Goal: Task Accomplishment & Management: Complete application form

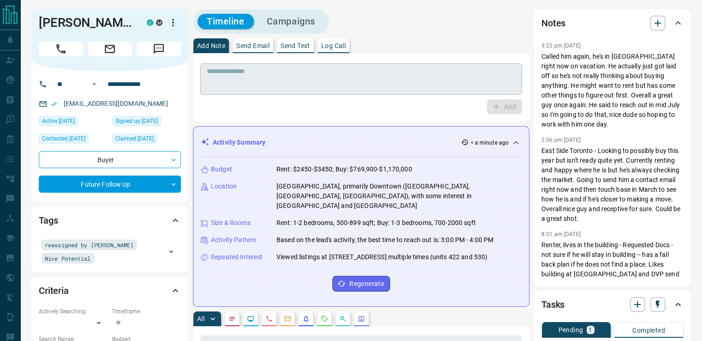
click at [397, 76] on textarea at bounding box center [361, 79] width 309 height 24
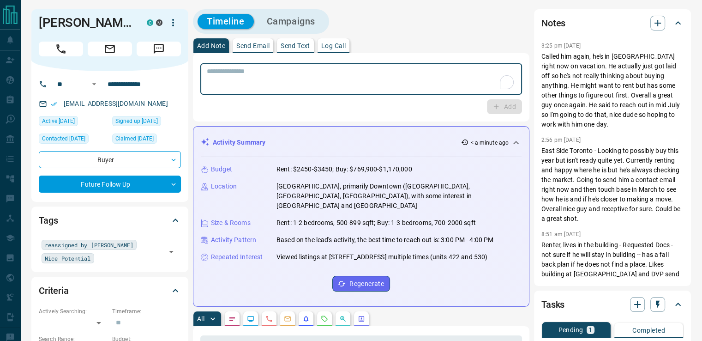
click at [408, 80] on textarea "To enrich screen reader interactions, please activate Accessibility in Grammarl…" at bounding box center [361, 79] width 309 height 24
click at [399, 81] on textarea "To enrich screen reader interactions, please activate Accessibility in Grammarl…" at bounding box center [361, 79] width 309 height 24
click at [349, 72] on textarea "To enrich screen reader interactions, please activate Accessibility in Grammarl…" at bounding box center [361, 79] width 309 height 24
click at [354, 76] on textarea "To enrich screen reader interactions, please activate Accessibility in Grammarl…" at bounding box center [361, 79] width 309 height 24
click at [347, 82] on textarea "To enrich screen reader interactions, please activate Accessibility in Grammarl…" at bounding box center [361, 79] width 309 height 24
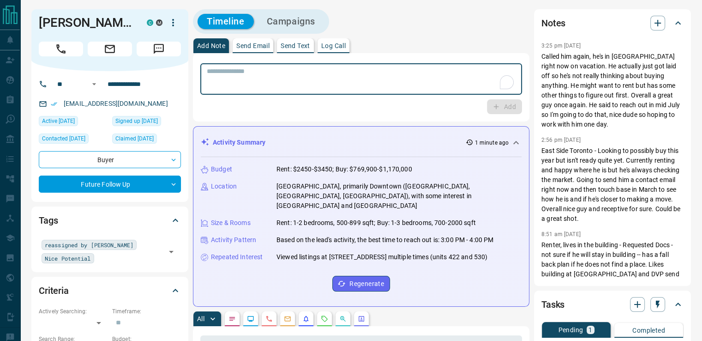
click at [368, 81] on textarea "To enrich screen reader interactions, please activate Accessibility in Grammarl…" at bounding box center [361, 79] width 309 height 24
click at [301, 69] on textarea "To enrich screen reader interactions, please activate Accessibility in Grammarl…" at bounding box center [361, 79] width 309 height 24
click at [331, 72] on textarea "To enrich screen reader interactions, please activate Accessibility in Grammarl…" at bounding box center [361, 79] width 309 height 24
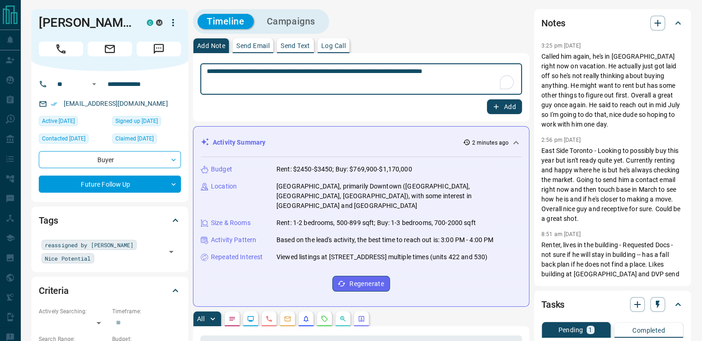
type textarea "**********"
click at [493, 106] on icon "button" at bounding box center [496, 106] width 8 height 8
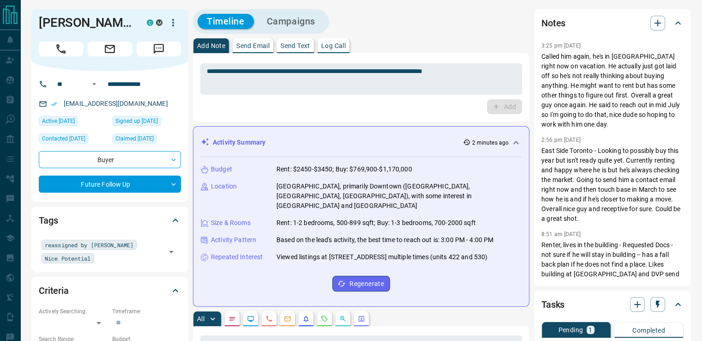
click at [270, 47] on p "Send Email" at bounding box center [252, 45] width 33 height 6
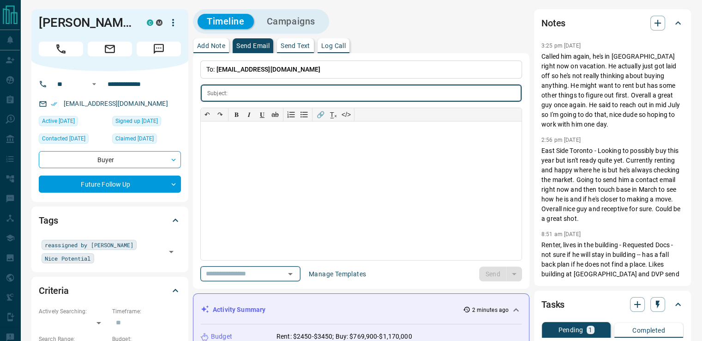
click at [293, 273] on icon "Open" at bounding box center [290, 274] width 5 height 2
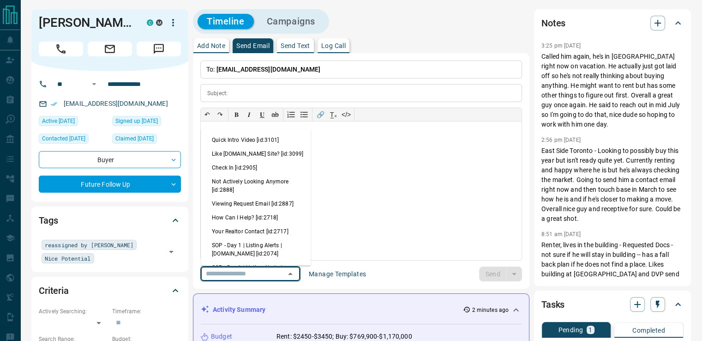
click at [246, 170] on li "Check In [id:2905]" at bounding box center [256, 168] width 110 height 14
type input "**********"
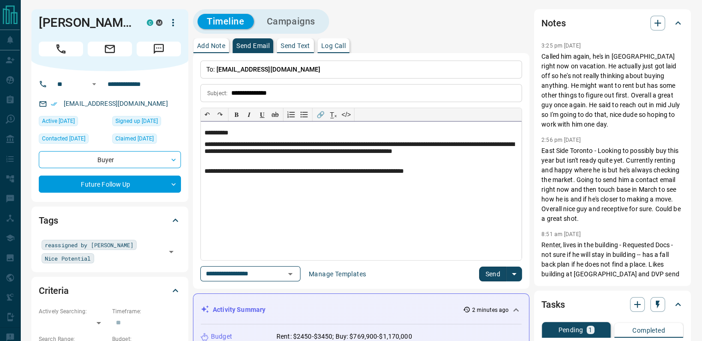
click at [225, 157] on p "**********" at bounding box center [360, 152] width 313 height 23
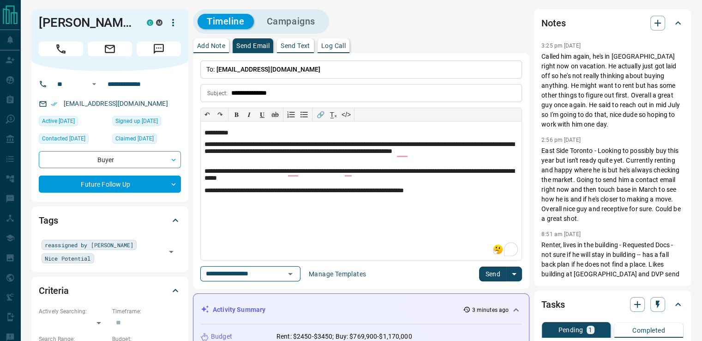
click at [490, 272] on button "Send" at bounding box center [492, 273] width 27 height 15
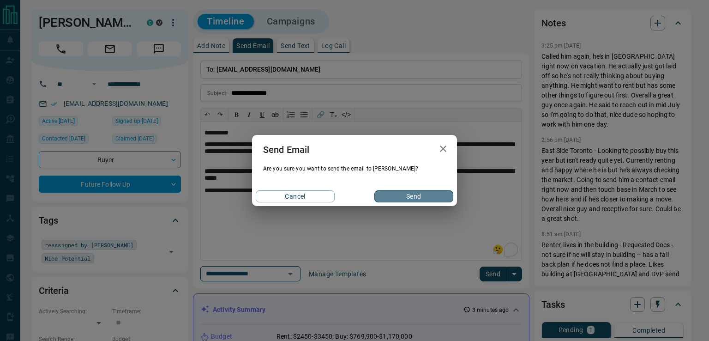
click at [419, 197] on button "Send" at bounding box center [413, 196] width 79 height 12
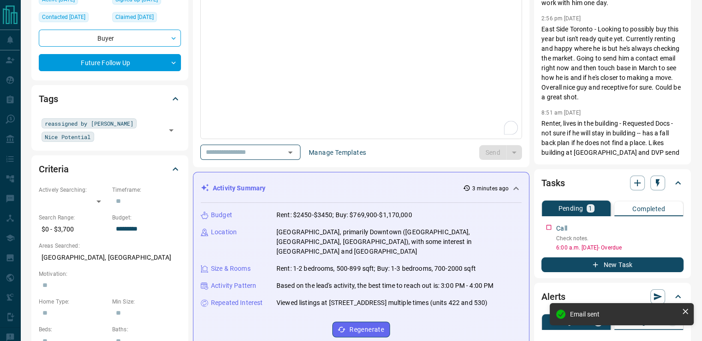
scroll to position [185, 0]
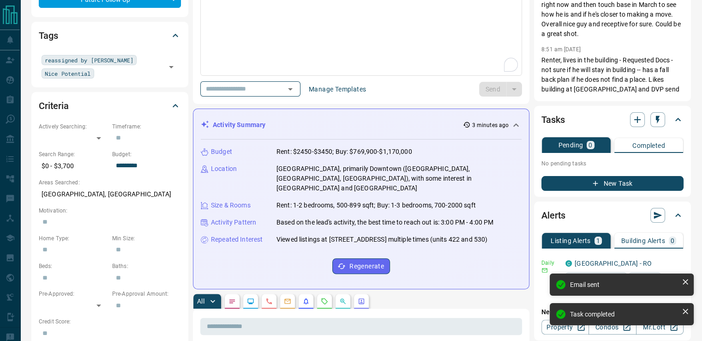
click at [558, 184] on button "New Task" at bounding box center [612, 183] width 142 height 15
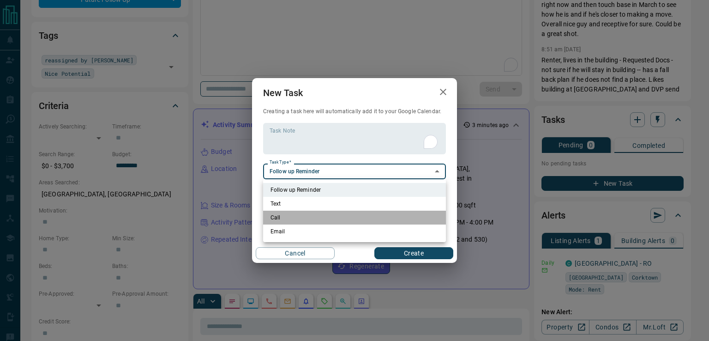
click at [281, 215] on li "Call" at bounding box center [354, 217] width 183 height 14
type input "**********"
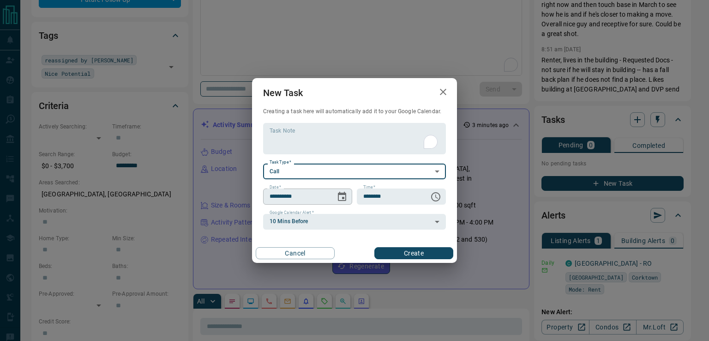
click at [341, 196] on icon "Choose date, selected date is Oct 16, 2025" at bounding box center [341, 196] width 11 height 11
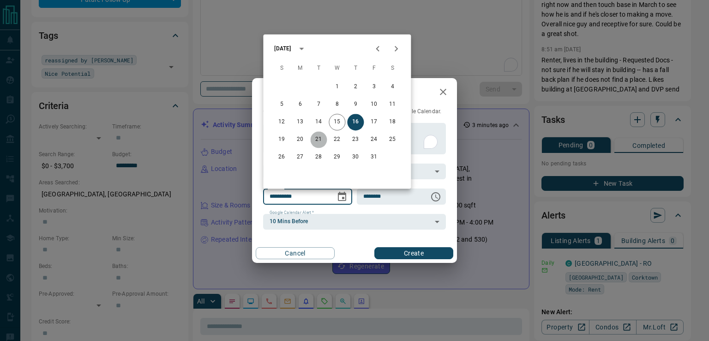
click at [319, 139] on button "21" at bounding box center [318, 139] width 17 height 17
type input "**********"
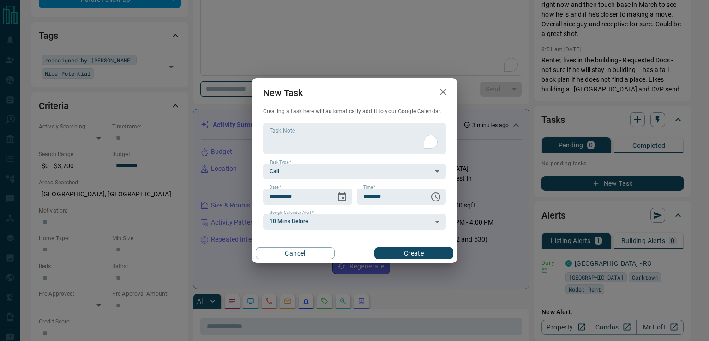
click at [397, 254] on button "Create" at bounding box center [413, 253] width 79 height 12
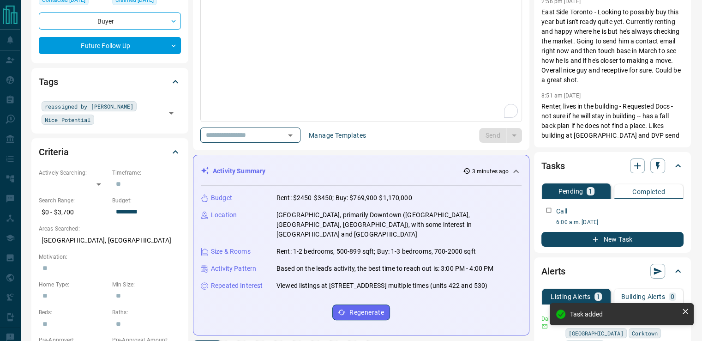
scroll to position [0, 0]
